Goal: Register for event/course

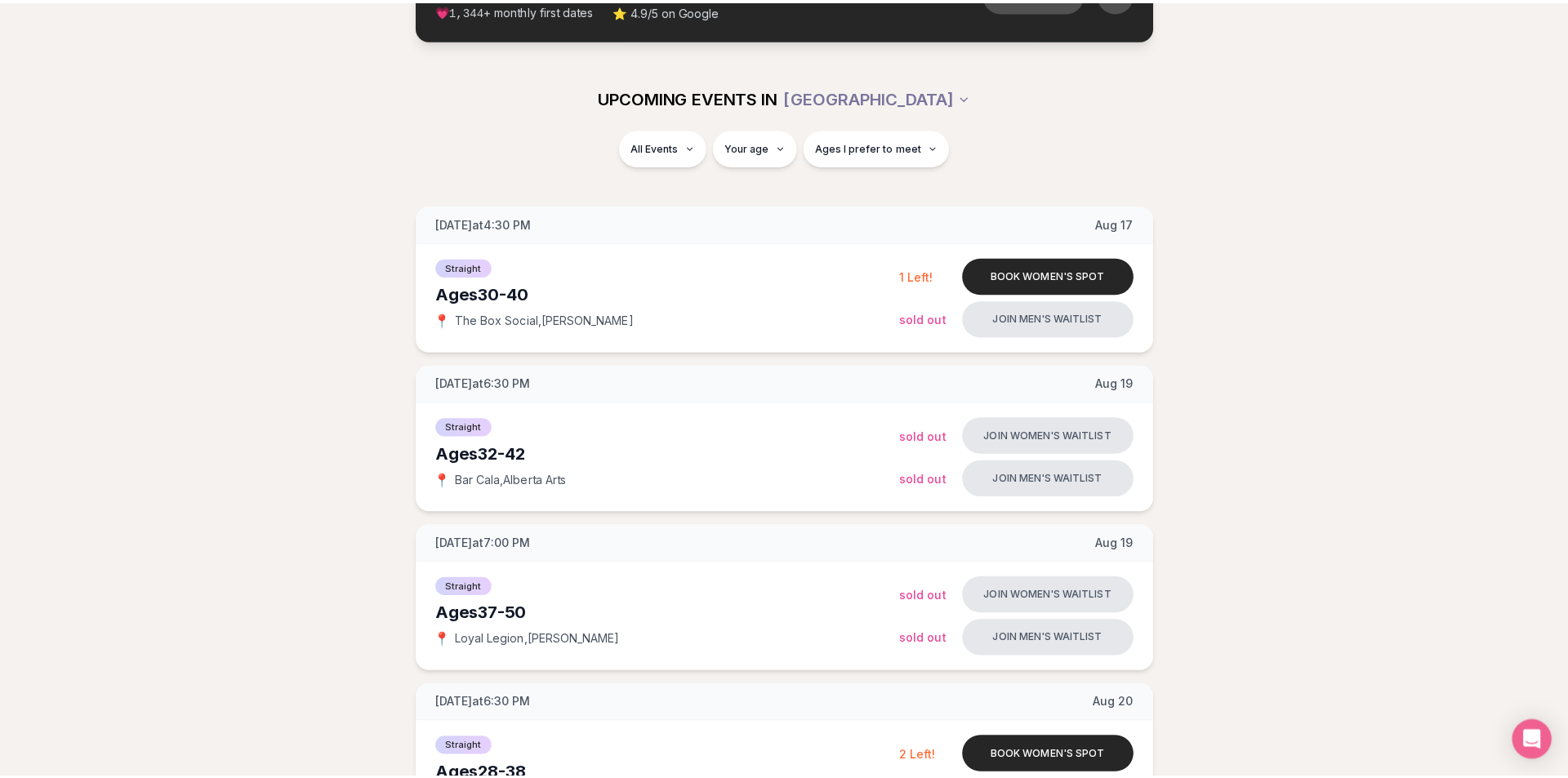
scroll to position [141, 0]
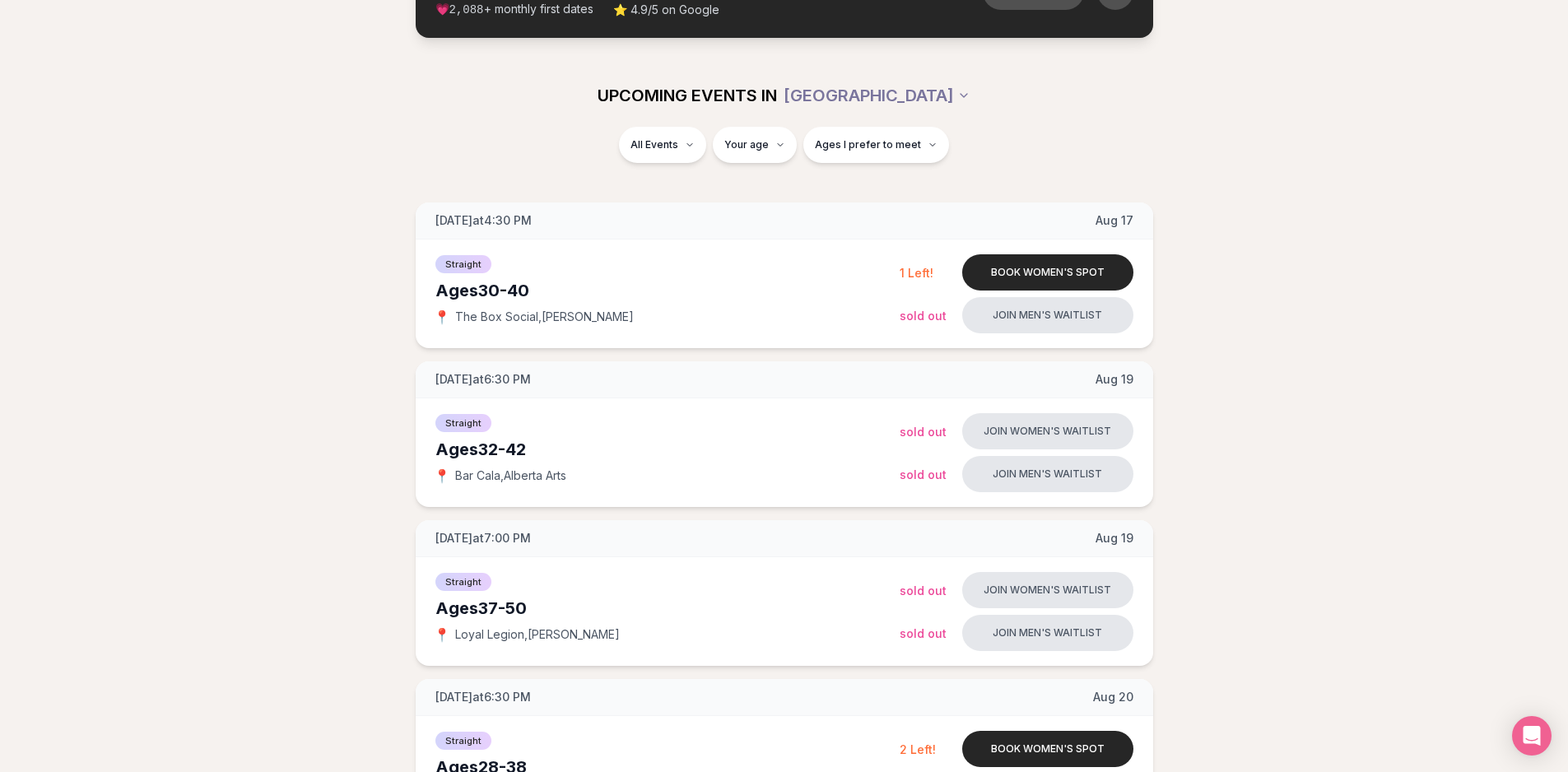
click at [669, 126] on div "UPCOMING EVENTS IN [GEOGRAPHIC_DATA]" at bounding box center [784, 95] width 948 height 63
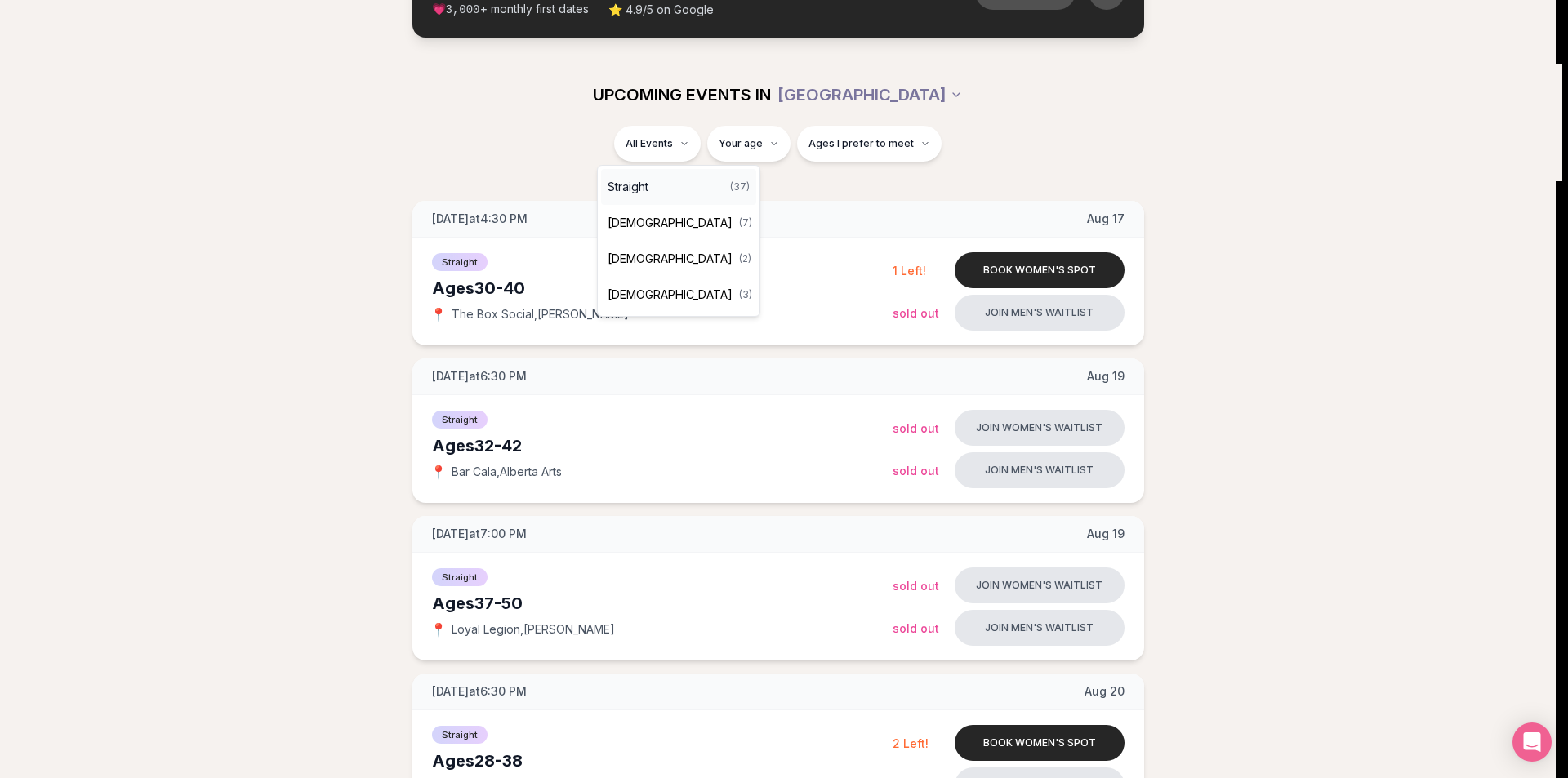
click at [658, 184] on div "Straight ( 37 )" at bounding box center [679, 186] width 155 height 36
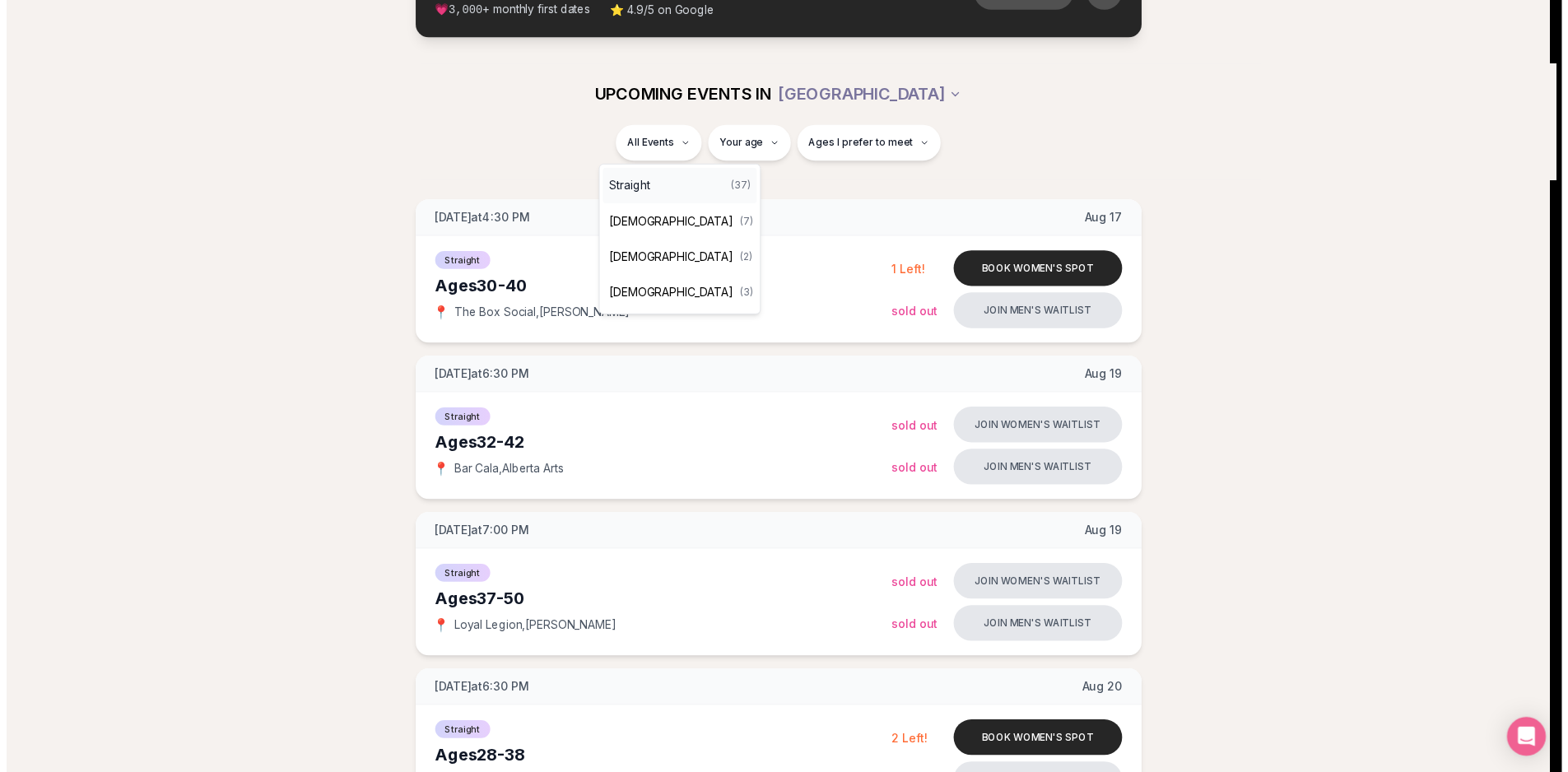
scroll to position [47, 0]
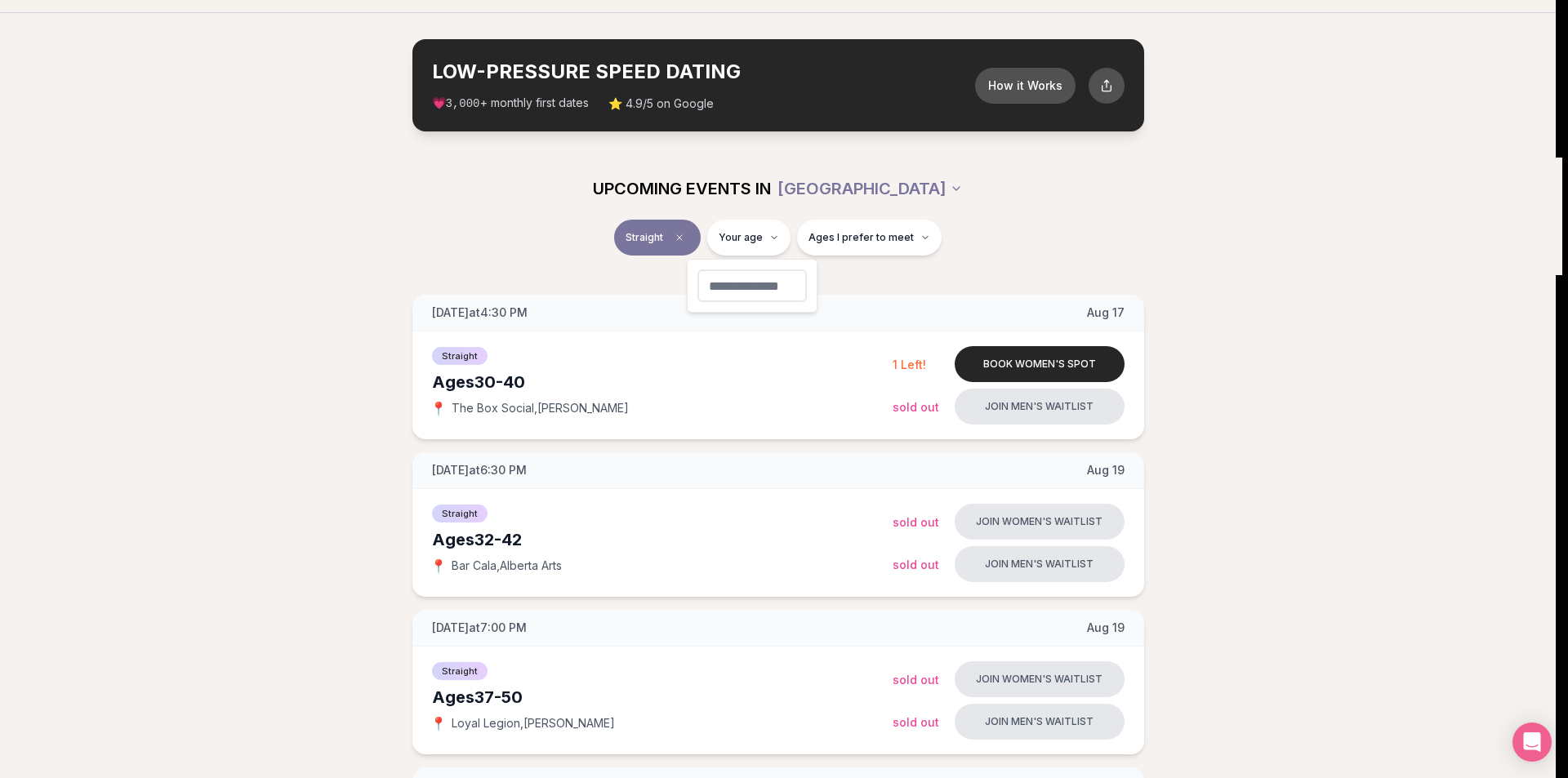
type input "**"
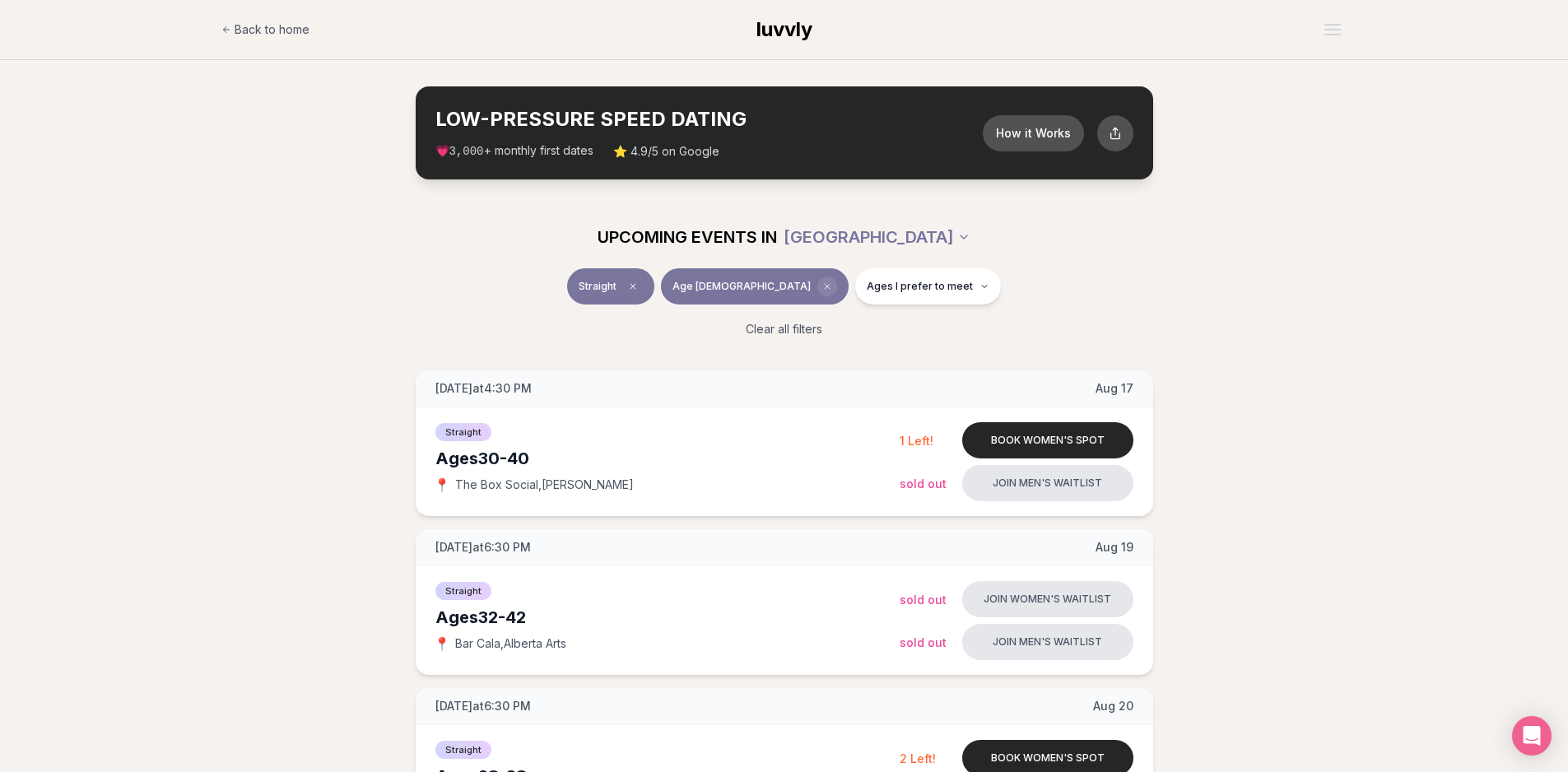
click at [822, 288] on icon "Clear age" at bounding box center [827, 287] width 10 height 10
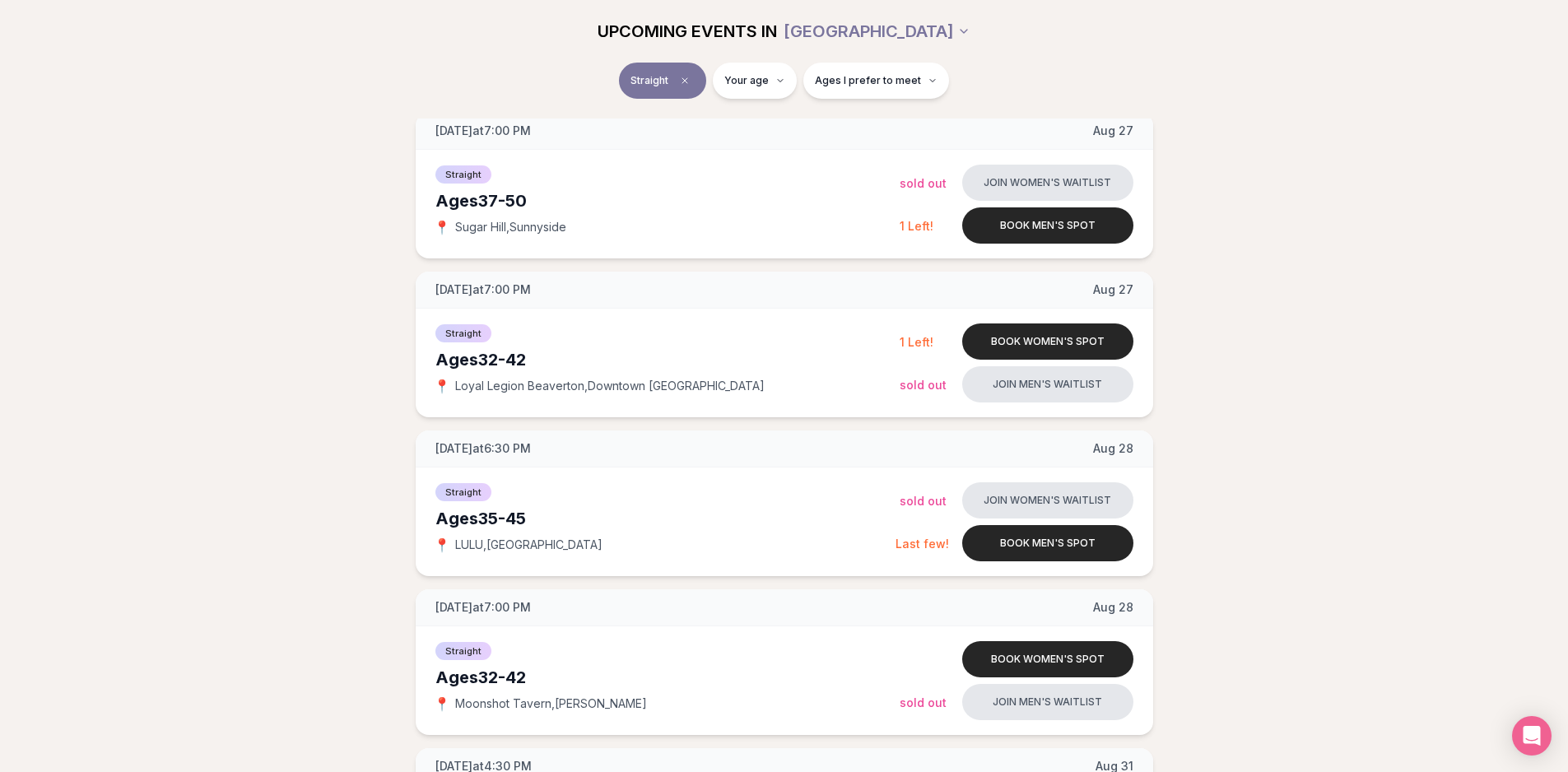
scroll to position [4838, 0]
